Goal: Task Accomplishment & Management: Use online tool/utility

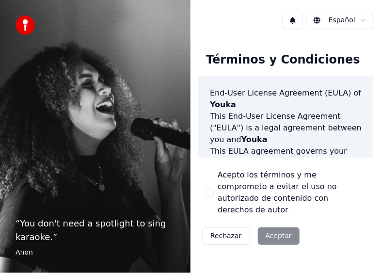
click at [208, 188] on button "Acepto los términos y me comprometo a evitar el uso no autorizado de contenido …" at bounding box center [210, 192] width 8 height 8
click at [268, 227] on button "Aceptar" at bounding box center [279, 235] width 42 height 17
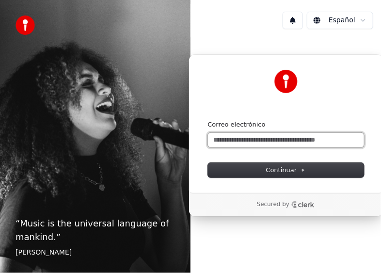
click at [248, 138] on input "Correo electrónico" at bounding box center [286, 140] width 156 height 15
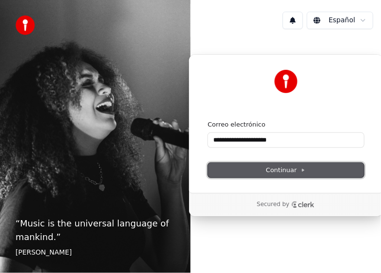
click at [276, 166] on span "Continuar" at bounding box center [286, 170] width 40 height 9
type input "**********"
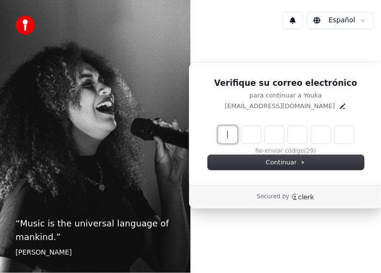
click at [225, 136] on input "Enter verification code" at bounding box center [295, 134] width 155 height 17
click at [221, 134] on input "Enter verification code" at bounding box center [295, 134] width 155 height 17
type input "******"
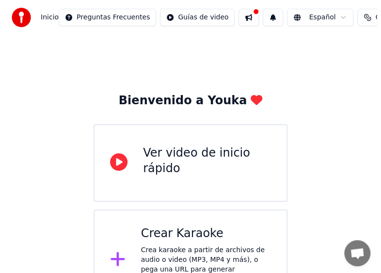
scroll to position [27, 0]
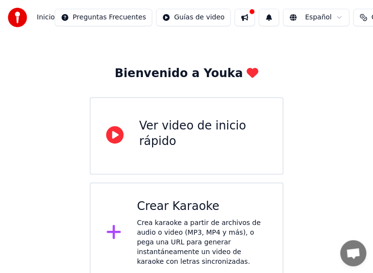
click at [212, 213] on div "Crear Karaoke" at bounding box center [202, 206] width 130 height 15
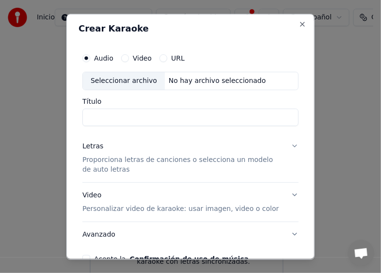
scroll to position [0, 0]
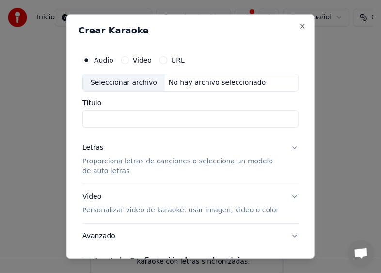
drag, startPoint x: 128, startPoint y: 54, endPoint x: 128, endPoint y: 61, distance: 6.3
click at [128, 61] on div "Audio Video URL" at bounding box center [190, 59] width 216 height 19
click at [128, 61] on div "Video" at bounding box center [136, 60] width 31 height 8
click at [126, 61] on button "Video" at bounding box center [125, 60] width 8 height 8
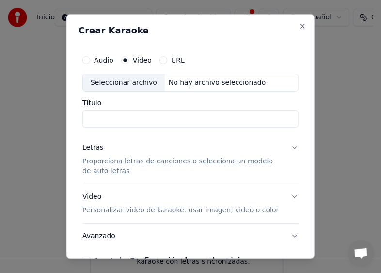
click at [114, 87] on div "Seleccionar archivo" at bounding box center [124, 82] width 82 height 17
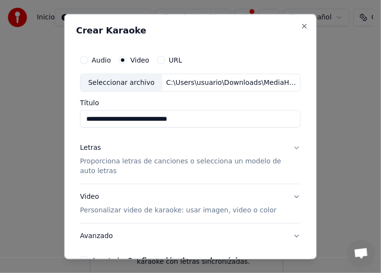
click at [212, 116] on input "**********" at bounding box center [190, 118] width 220 height 17
drag, startPoint x: 126, startPoint y: 118, endPoint x: 32, endPoint y: 138, distance: 95.6
click at [32, 138] on body "**********" at bounding box center [186, 128] width 373 height 310
click at [133, 123] on input "*****" at bounding box center [190, 118] width 220 height 17
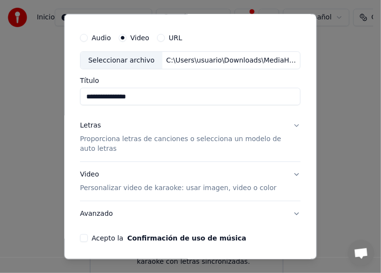
scroll to position [24, 0]
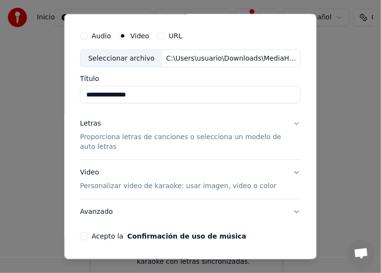
type input "**********"
click at [289, 125] on button "Letras Proporciona letras de canciones o selecciona un modelo de auto letras" at bounding box center [190, 135] width 220 height 48
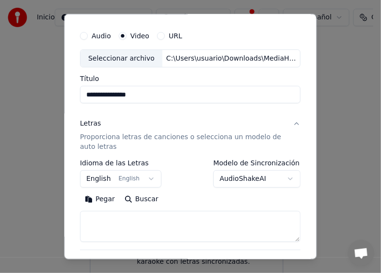
scroll to position [40, 0]
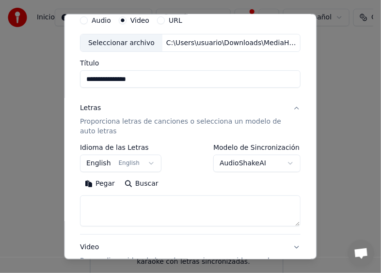
click at [138, 167] on button "English English" at bounding box center [120, 162] width 81 height 17
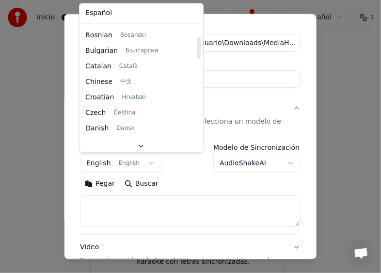
scroll to position [75, 0]
select select "**"
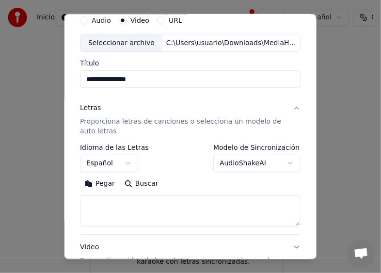
click at [135, 207] on textarea at bounding box center [190, 210] width 220 height 31
paste textarea "**********"
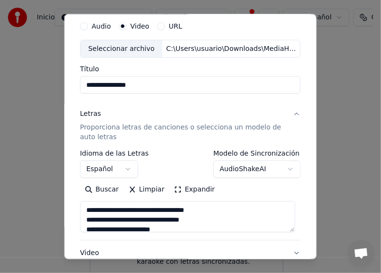
scroll to position [147, 0]
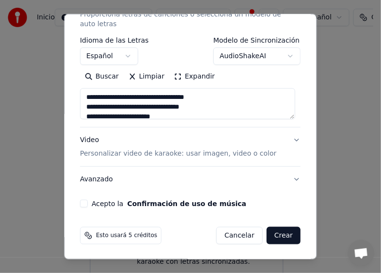
type textarea "**********"
click at [291, 177] on button "Avanzado" at bounding box center [190, 179] width 220 height 25
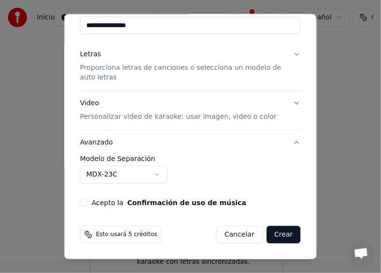
scroll to position [92, 0]
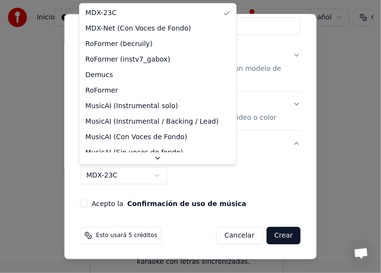
click at [152, 173] on body "**********" at bounding box center [186, 128] width 373 height 310
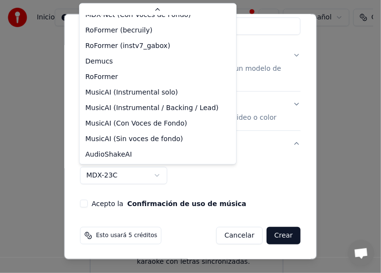
scroll to position [0, 0]
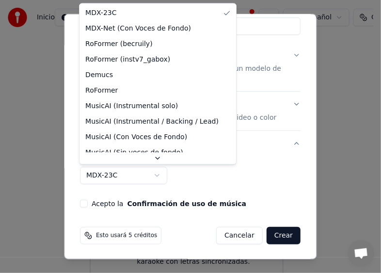
select select "**********"
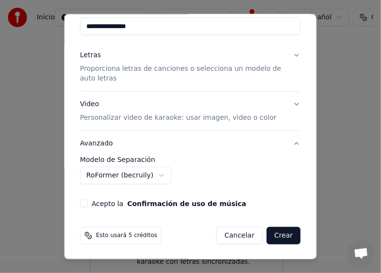
click at [87, 207] on div "**********" at bounding box center [190, 83] width 228 height 258
click at [85, 201] on button "Acepto la Confirmación de uso de música" at bounding box center [84, 203] width 8 height 8
click at [281, 236] on button "Crear" at bounding box center [283, 235] width 34 height 17
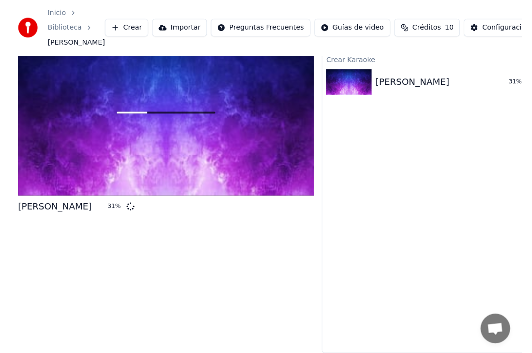
scroll to position [24, 0]
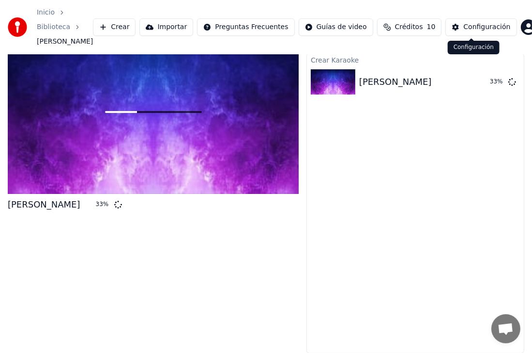
click at [380, 27] on div "Configuración" at bounding box center [486, 27] width 47 height 10
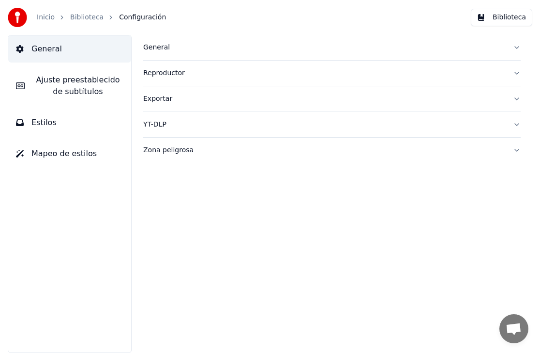
click at [380, 97] on button "Exportar" at bounding box center [332, 98] width 378 height 25
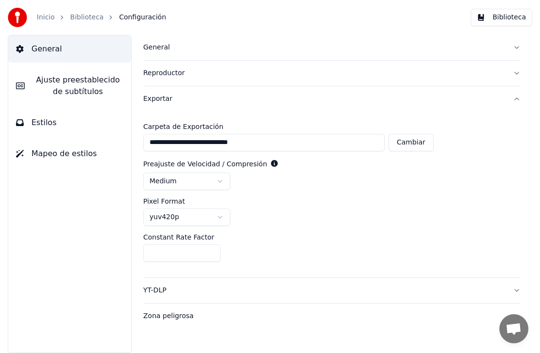
click at [380, 272] on div "Zona peligrosa" at bounding box center [324, 316] width 362 height 10
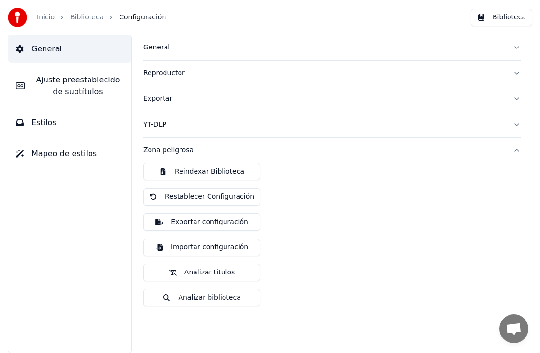
click at [54, 93] on span "Ajuste preestablecido de subtítulos" at bounding box center [77, 85] width 91 height 23
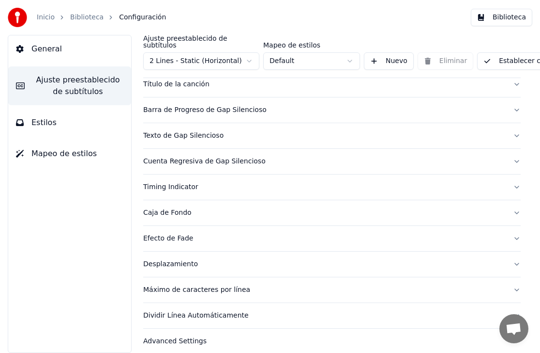
scroll to position [85, 0]
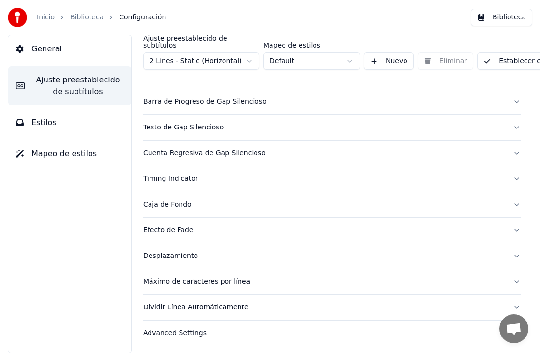
click at [329, 272] on div "Advanced Settings" at bounding box center [324, 333] width 362 height 10
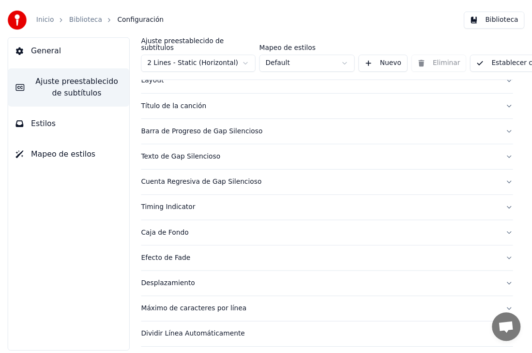
scroll to position [0, 0]
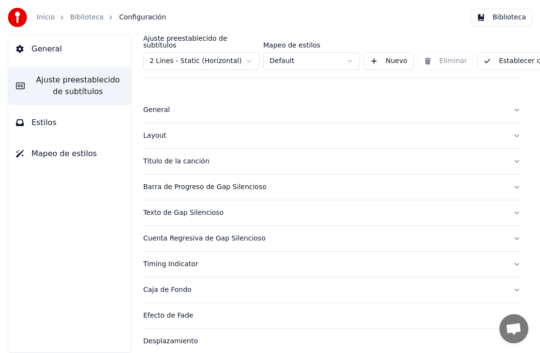
click at [192, 105] on div "General" at bounding box center [324, 110] width 362 height 10
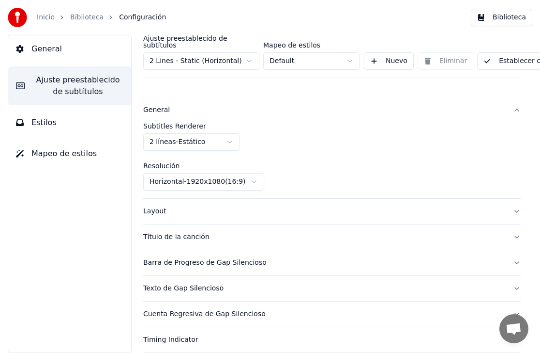
click at [79, 130] on button "Estilos" at bounding box center [69, 122] width 123 height 27
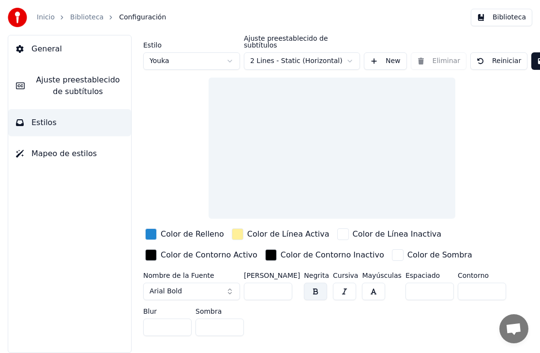
click at [60, 149] on span "Mapeo de estilos" at bounding box center [63, 154] width 65 height 12
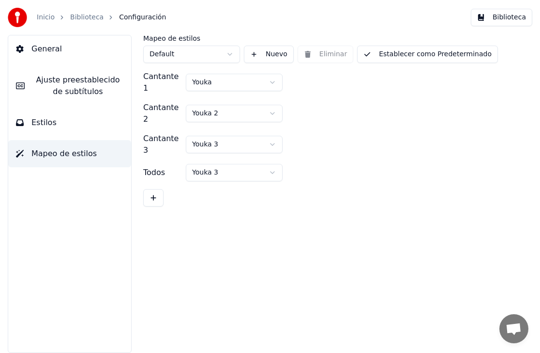
click at [46, 18] on link "Inicio" at bounding box center [46, 18] width 18 height 10
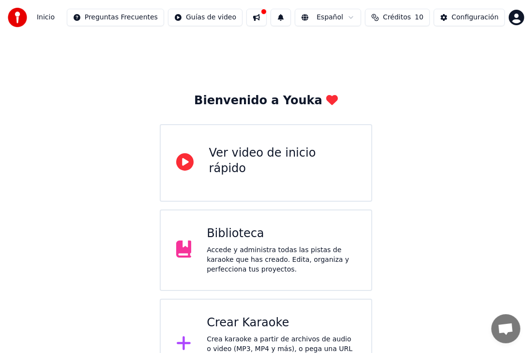
scroll to position [36, 0]
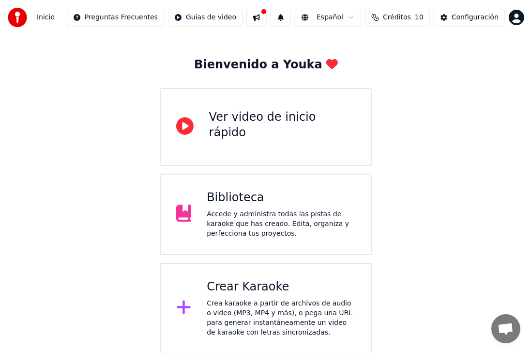
click at [267, 21] on button at bounding box center [256, 17] width 20 height 17
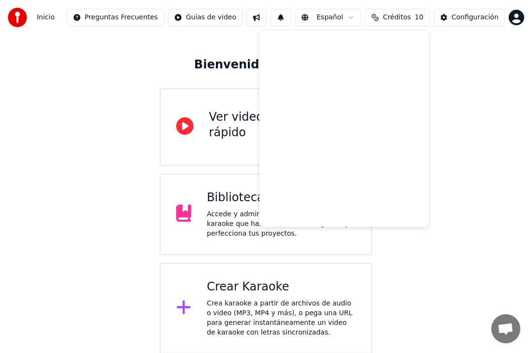
click at [380, 111] on div "Bienvenido a Youka Ver video de inicio rápido Biblioteca Accede y administra to…" at bounding box center [266, 176] width 532 height 354
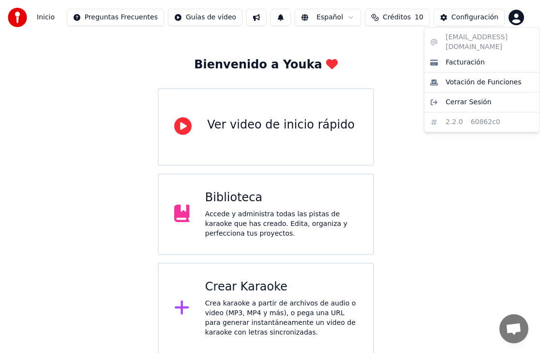
click at [380, 21] on html "Inicio Preguntas Frecuentes Guías de video Español Créditos 10 Configuración Bi…" at bounding box center [270, 158] width 540 height 389
click at [223, 13] on html "Inicio Preguntas Frecuentes Guías de video Español Créditos 10 Configuración Bi…" at bounding box center [270, 158] width 540 height 389
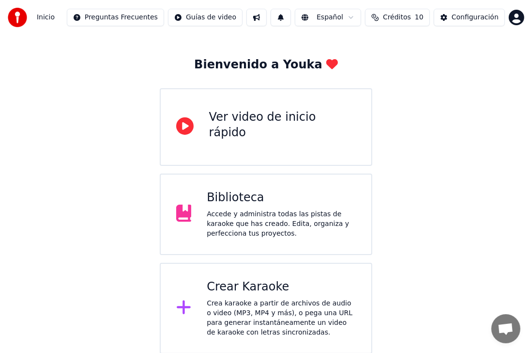
click at [39, 15] on span "Inicio" at bounding box center [46, 18] width 18 height 10
click at [19, 14] on img at bounding box center [17, 17] width 19 height 19
click at [380, 16] on span "Créditos" at bounding box center [397, 18] width 28 height 10
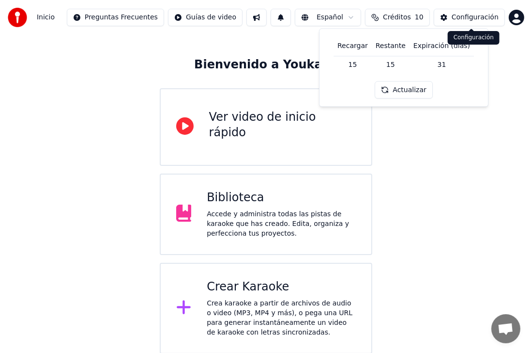
click at [380, 18] on div "Configuración" at bounding box center [475, 18] width 47 height 10
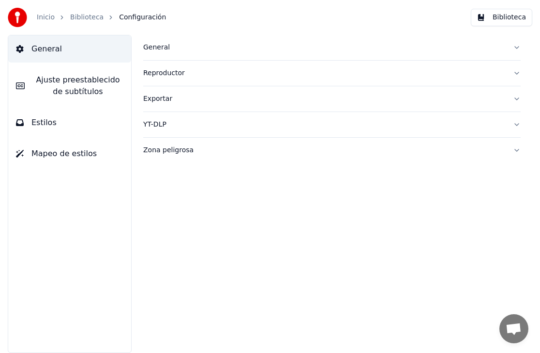
click at [87, 17] on link "Biblioteca" at bounding box center [86, 18] width 33 height 10
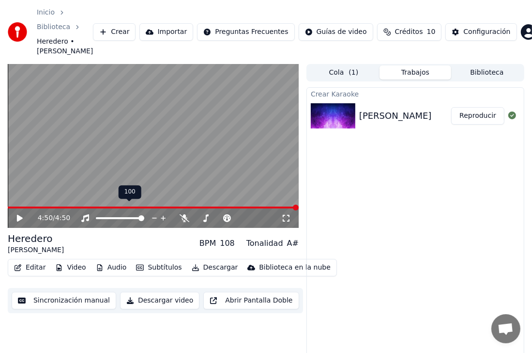
click at [144, 215] on span at bounding box center [141, 218] width 6 height 6
click at [21, 215] on icon at bounding box center [20, 218] width 6 height 7
click at [28, 196] on video at bounding box center [153, 146] width 291 height 164
click at [17, 215] on icon at bounding box center [20, 218] width 6 height 7
click at [144, 215] on span at bounding box center [141, 218] width 6 height 6
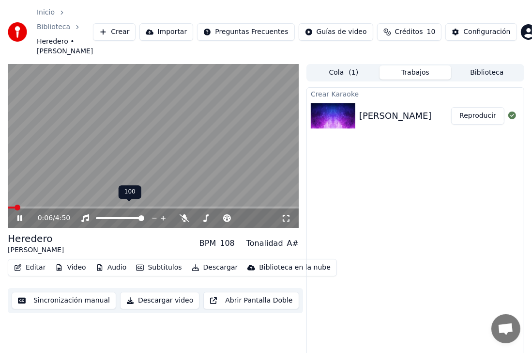
click at [162, 213] on icon at bounding box center [163, 218] width 9 height 10
click at [150, 213] on icon at bounding box center [154, 218] width 9 height 10
click at [144, 215] on span at bounding box center [141, 218] width 6 height 6
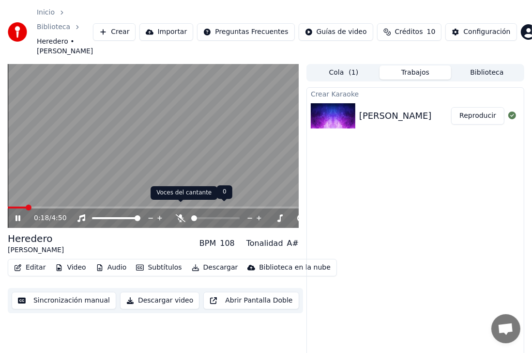
click at [182, 214] on icon at bounding box center [181, 218] width 10 height 8
click at [207, 215] on span at bounding box center [208, 218] width 6 height 6
click at [191, 215] on span at bounding box center [194, 218] width 6 height 6
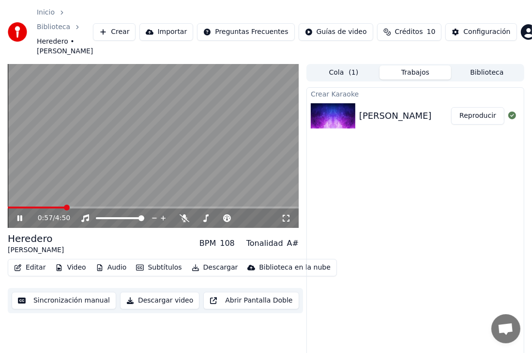
click at [15, 214] on icon at bounding box center [26, 218] width 22 height 8
